Goal: Task Accomplishment & Management: Use online tool/utility

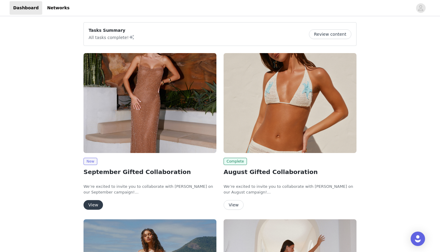
click at [96, 203] on button "View" at bounding box center [93, 205] width 19 height 10
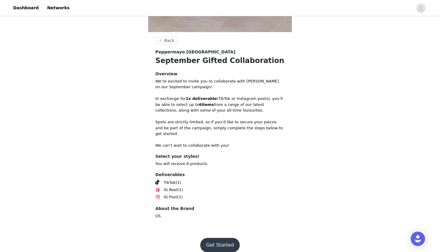
scroll to position [201, 0]
click at [208, 238] on button "Get Started" at bounding box center [220, 245] width 40 height 14
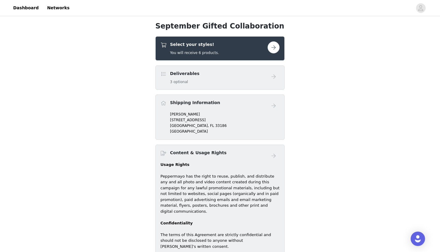
scroll to position [223, 0]
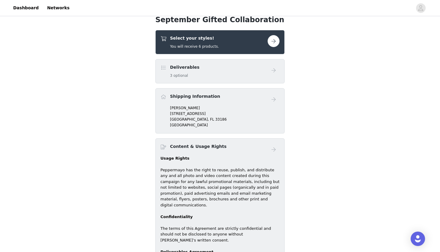
click at [231, 72] on div "Deliverables 3 optional" at bounding box center [214, 71] width 107 height 14
click at [272, 43] on button "button" at bounding box center [274, 41] width 12 height 12
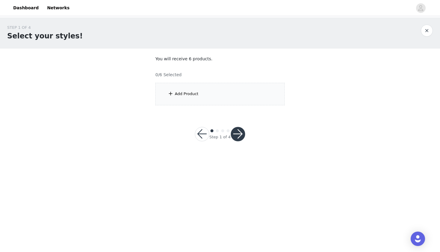
click at [175, 94] on div "Add Product" at bounding box center [187, 94] width 24 height 6
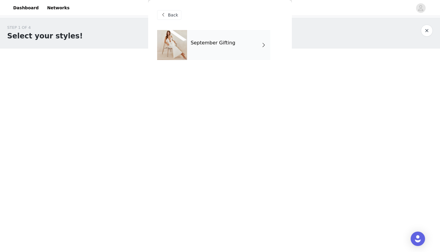
click at [243, 50] on div "September Gifting" at bounding box center [228, 45] width 83 height 30
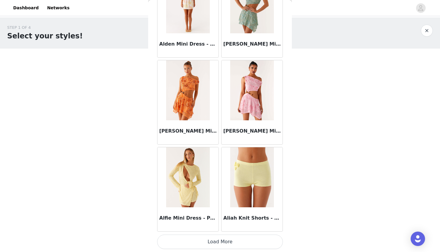
scroll to position [665, 0]
click at [202, 243] on button "Load More" at bounding box center [220, 241] width 126 height 14
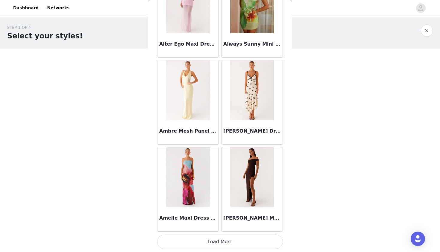
scroll to position [0, 0]
click at [206, 240] on button "Load More" at bounding box center [220, 241] width 126 height 14
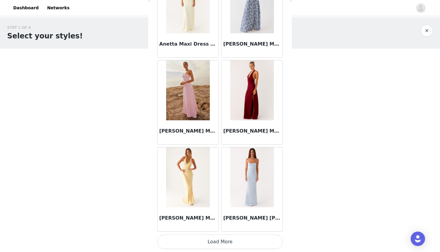
scroll to position [2402, 0]
click at [219, 236] on button "Load More" at bounding box center [220, 241] width 126 height 14
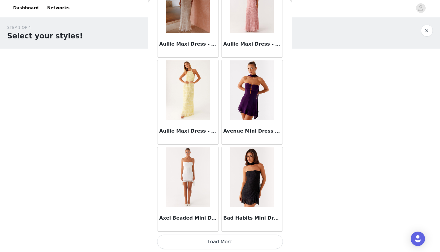
scroll to position [0, 0]
click at [210, 242] on button "Load More" at bounding box center [220, 241] width 126 height 14
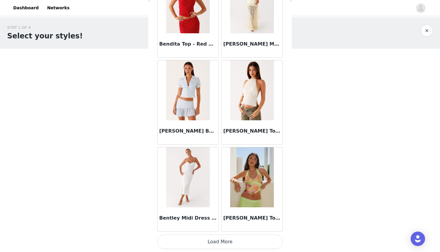
scroll to position [4138, 0]
click at [204, 242] on button "Load More" at bounding box center [220, 241] width 126 height 14
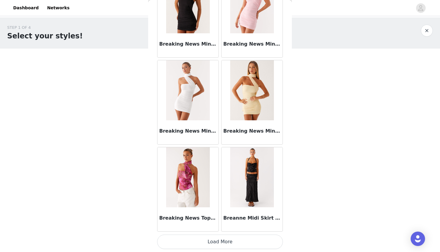
scroll to position [0, 0]
click at [204, 241] on button "Load More" at bounding box center [220, 241] width 126 height 14
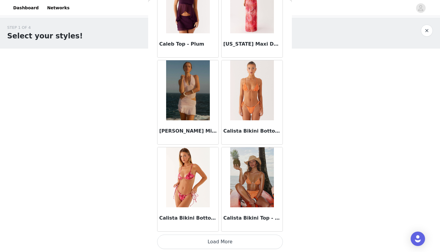
click at [198, 241] on button "Load More" at bounding box center [220, 241] width 126 height 14
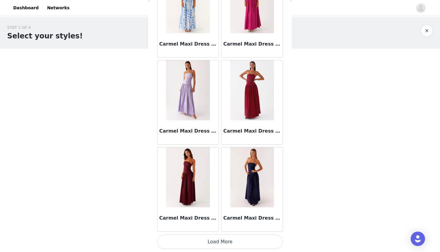
click at [181, 238] on button "Load More" at bounding box center [220, 241] width 126 height 14
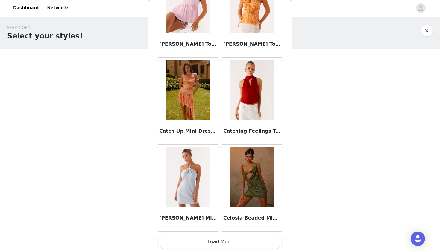
click at [192, 237] on button "Load More" at bounding box center [220, 241] width 126 height 14
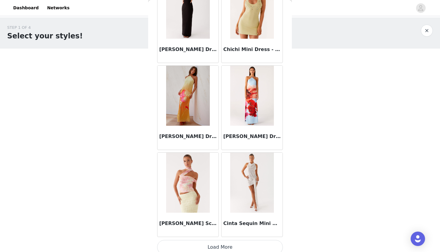
scroll to position [8480, 0]
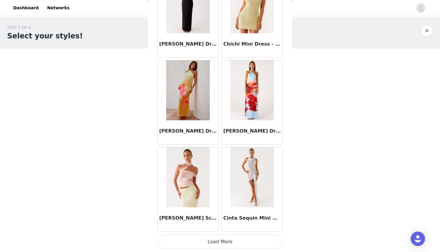
click at [187, 244] on button "Load More" at bounding box center [220, 241] width 126 height 14
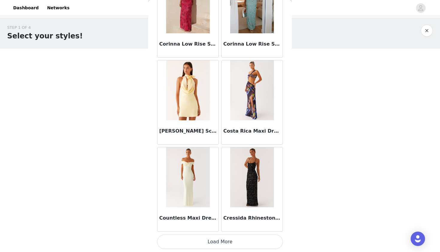
scroll to position [9349, 0]
click at [194, 239] on button "Load More" at bounding box center [220, 241] width 126 height 14
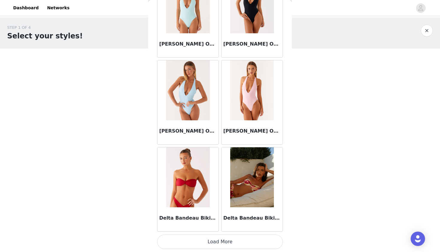
scroll to position [10217, 0]
click at [182, 238] on button "Load More" at bounding box center [220, 241] width 126 height 14
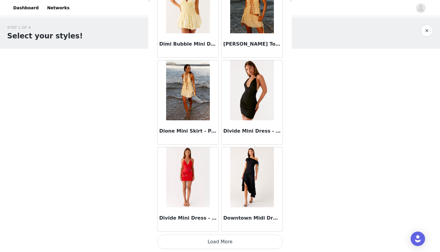
scroll to position [11085, 0]
click at [185, 240] on button "Load More" at bounding box center [220, 241] width 126 height 14
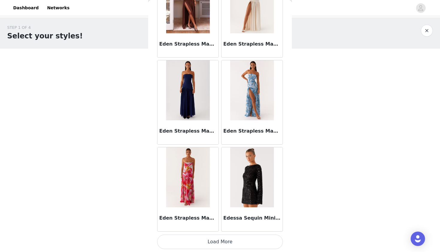
scroll to position [0, 0]
click at [190, 239] on button "Load More" at bounding box center [220, 241] width 126 height 14
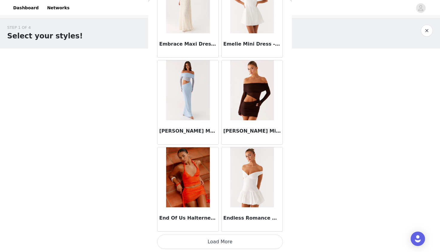
scroll to position [12822, 0]
click at [196, 238] on button "Load More" at bounding box center [220, 241] width 126 height 14
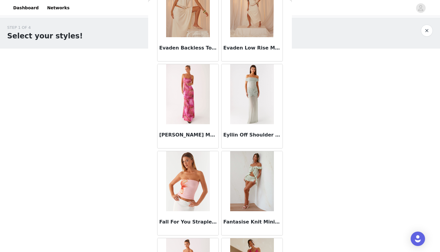
scroll to position [13606, 0]
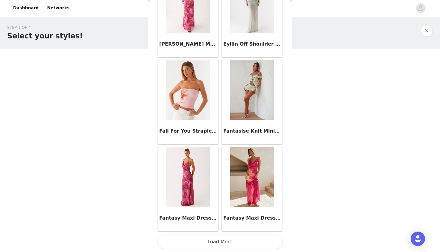
click at [186, 242] on button "Load More" at bounding box center [220, 241] width 126 height 14
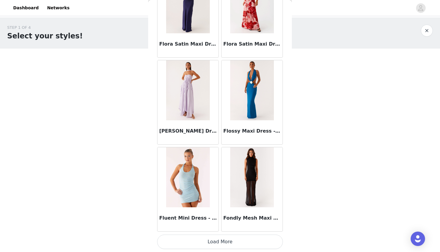
scroll to position [0, 0]
click at [200, 244] on button "Load More" at bounding box center [220, 241] width 126 height 14
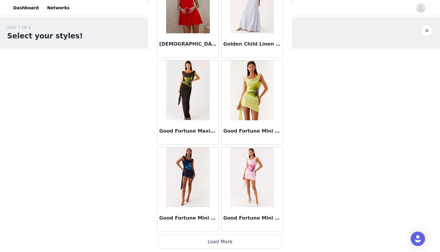
click at [209, 245] on button "Load More" at bounding box center [220, 241] width 126 height 14
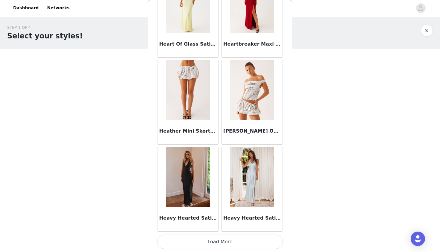
scroll to position [16296, 0]
click at [232, 242] on button "Load More" at bounding box center [220, 241] width 126 height 14
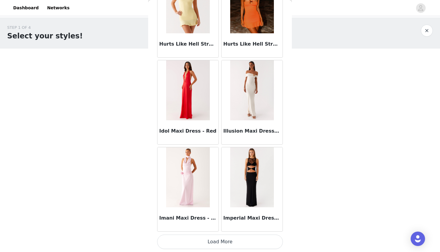
scroll to position [0, 0]
click at [231, 242] on button "Load More" at bounding box center [220, 241] width 126 height 14
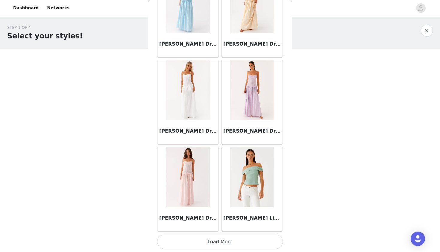
click at [212, 237] on button "Load More" at bounding box center [220, 241] width 126 height 14
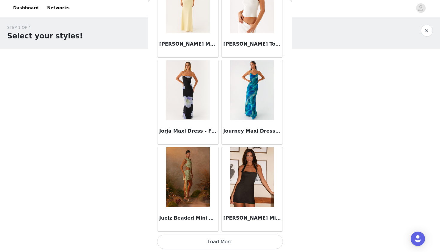
scroll to position [18901, 0]
click at [212, 241] on button "Load More" at bounding box center [220, 241] width 126 height 14
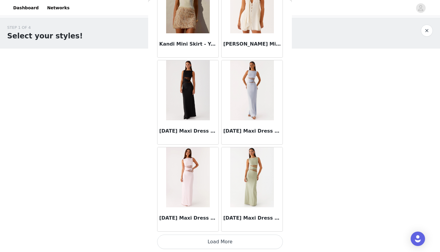
scroll to position [0, 0]
click at [222, 235] on button "Load More" at bounding box center [220, 241] width 126 height 14
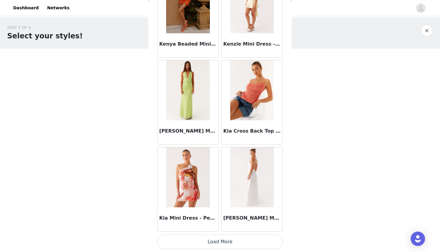
click at [211, 241] on button "Load More" at bounding box center [220, 241] width 126 height 14
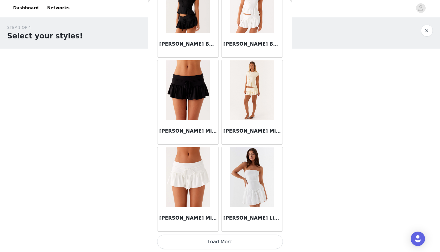
click at [224, 239] on button "Load More" at bounding box center [220, 241] width 126 height 14
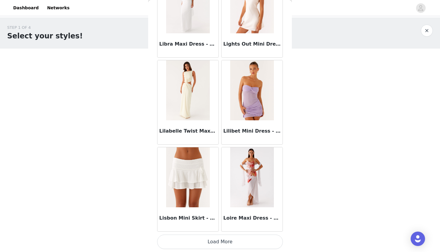
click at [214, 243] on button "Load More" at bounding box center [220, 241] width 126 height 14
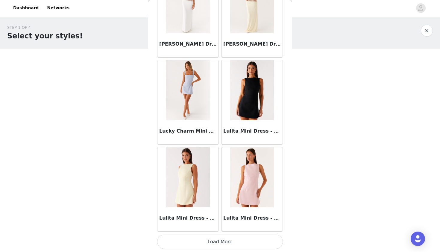
click at [231, 234] on button "Load More" at bounding box center [220, 241] width 126 height 14
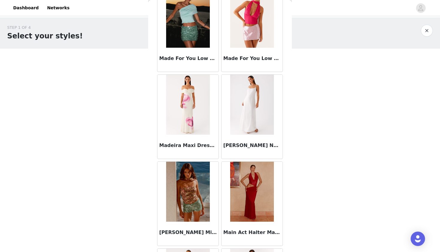
scroll to position [23924, 0]
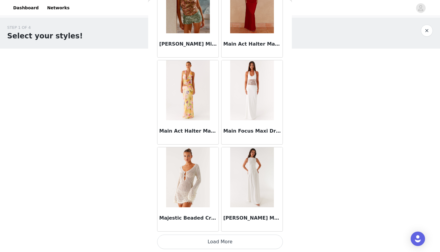
click at [228, 243] on button "Load More" at bounding box center [220, 241] width 126 height 14
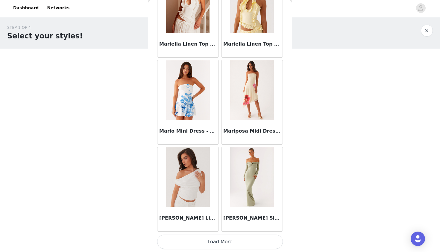
scroll to position [0, 0]
click at [228, 243] on button "Load More" at bounding box center [220, 241] width 126 height 14
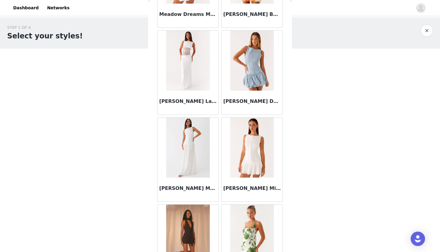
scroll to position [25706, 0]
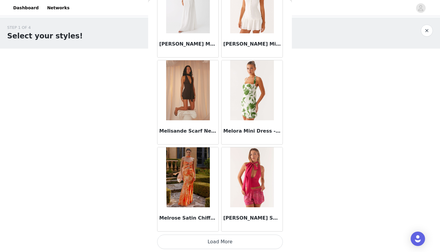
click at [200, 242] on button "Load More" at bounding box center [220, 241] width 126 height 14
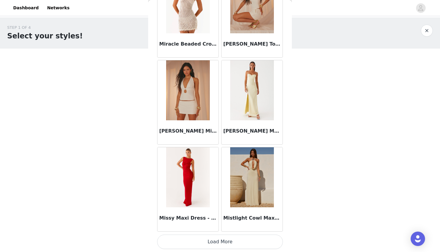
scroll to position [0, 0]
click at [226, 243] on button "Load More" at bounding box center [220, 241] width 126 height 14
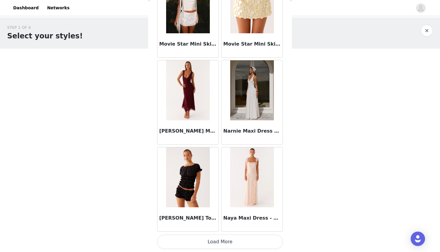
click at [218, 237] on button "Load More" at bounding box center [220, 241] width 126 height 14
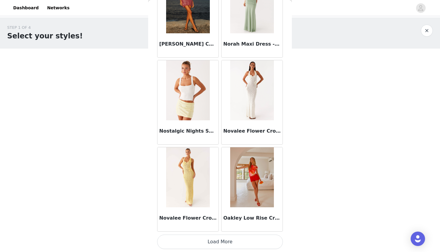
scroll to position [28453, 0]
click at [211, 243] on button "Load More" at bounding box center [220, 241] width 126 height 14
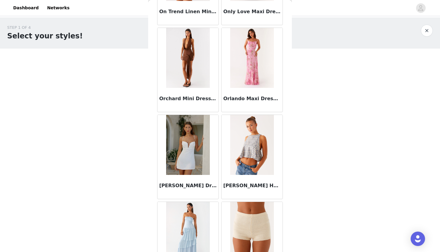
scroll to position [29185, 0]
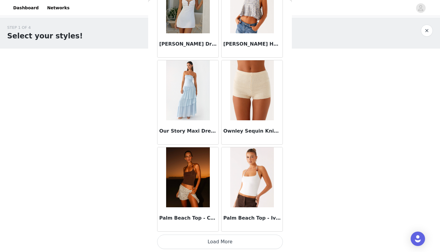
click at [202, 242] on button "Load More" at bounding box center [220, 241] width 126 height 14
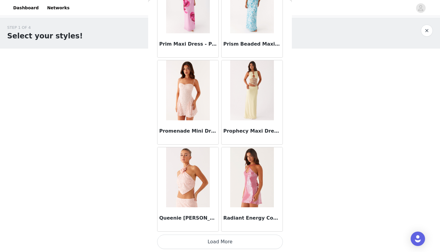
scroll to position [0, 0]
click at [197, 240] on button "Load More" at bounding box center [220, 241] width 126 height 14
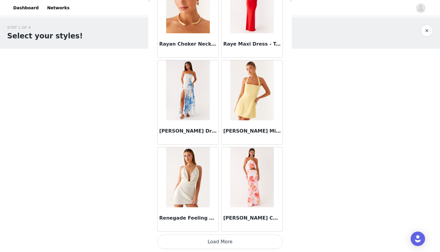
scroll to position [31058, 0]
click at [197, 239] on button "Load More" at bounding box center [220, 241] width 126 height 14
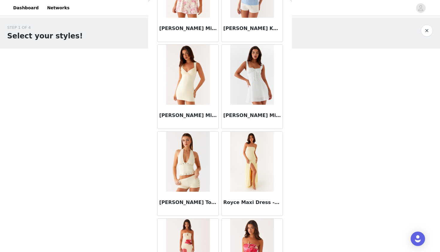
scroll to position [0, 0]
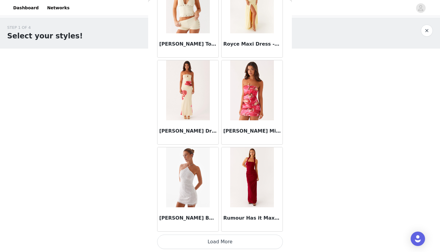
click at [207, 241] on button "Load More" at bounding box center [220, 241] width 126 height 14
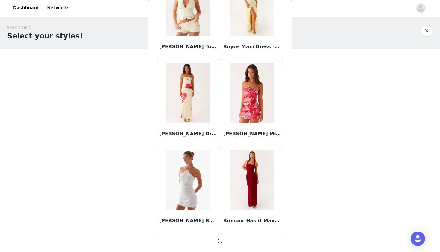
scroll to position [31924, 0]
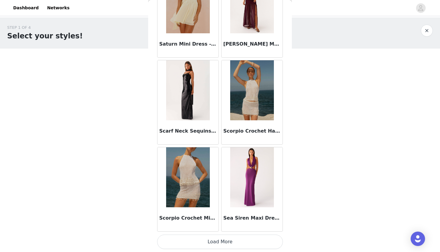
click at [206, 243] on button "Load More" at bounding box center [220, 241] width 126 height 14
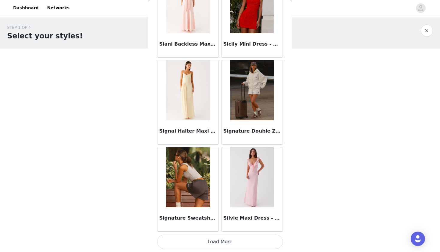
scroll to position [0, 0]
click at [224, 243] on button "Load More" at bounding box center [220, 241] width 126 height 14
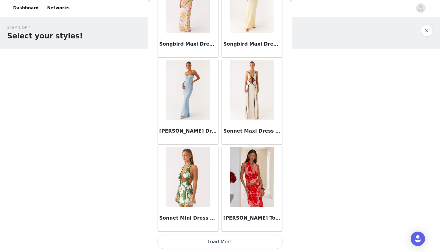
scroll to position [34532, 0]
click at [222, 245] on button "Load More" at bounding box center [220, 241] width 126 height 14
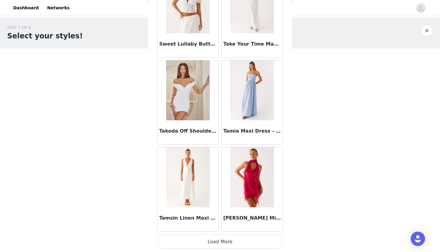
scroll to position [0, 0]
click at [217, 243] on button "Load More" at bounding box center [220, 241] width 126 height 14
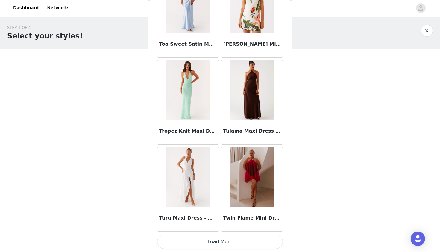
click at [220, 245] on button "Load More" at bounding box center [220, 241] width 126 height 14
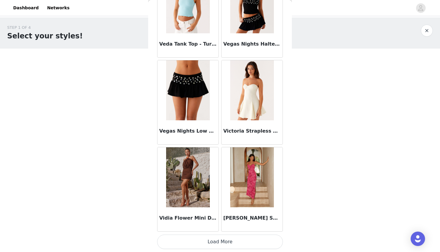
click at [219, 242] on button "Load More" at bounding box center [220, 241] width 126 height 14
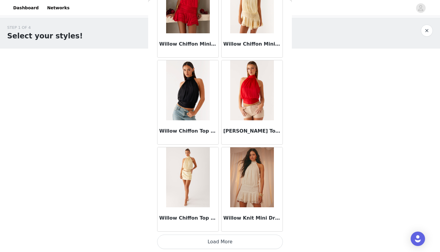
click at [219, 239] on button "Load More" at bounding box center [220, 241] width 126 height 14
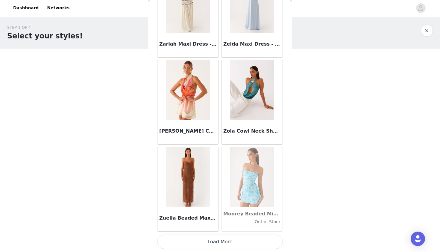
scroll to position [38874, 0]
click at [194, 245] on button "Load More" at bounding box center [220, 241] width 126 height 14
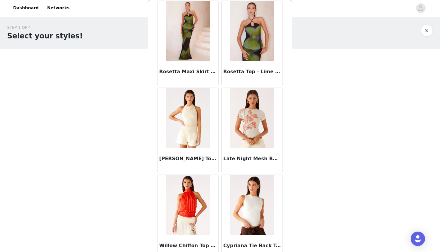
scroll to position [39276, 0]
